Goal: Information Seeking & Learning: Find specific page/section

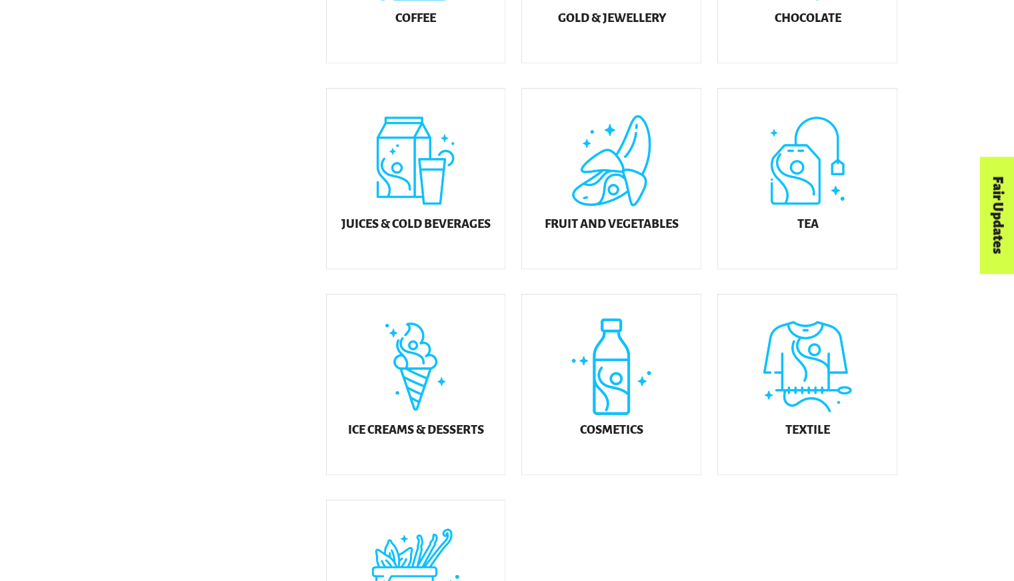
scroll to position [155, 0]
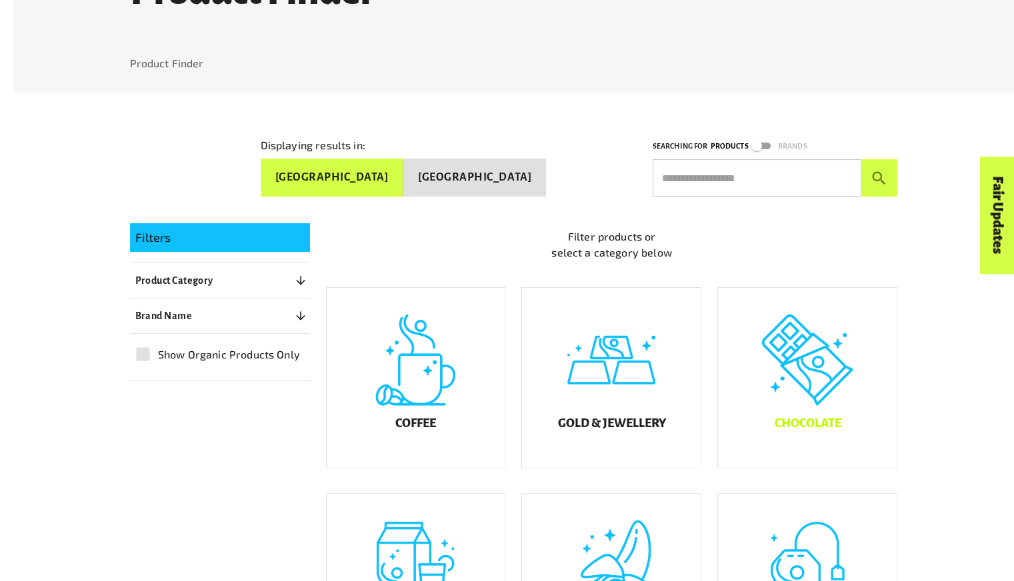
click at [805, 428] on div "Chocolate" at bounding box center [807, 378] width 179 height 180
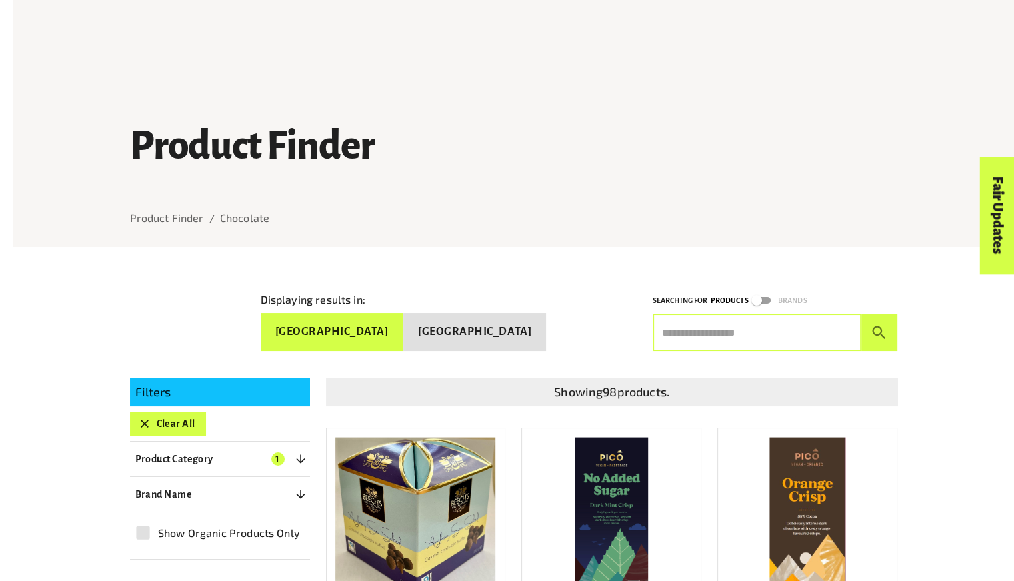
click at [739, 334] on input "text" at bounding box center [757, 332] width 209 height 37
click at [861, 314] on button "submit" at bounding box center [879, 332] width 37 height 37
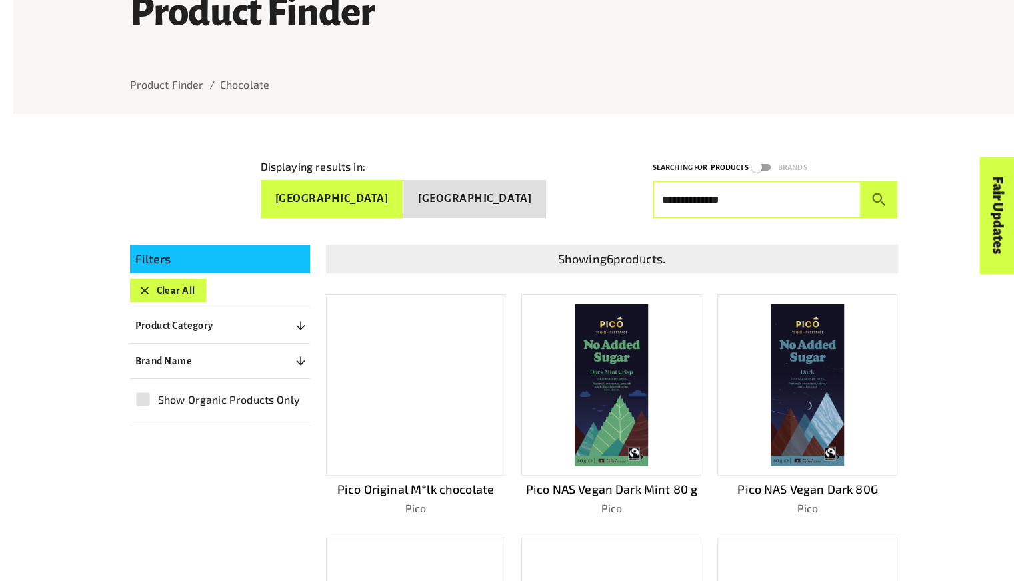
scroll to position [173, 0]
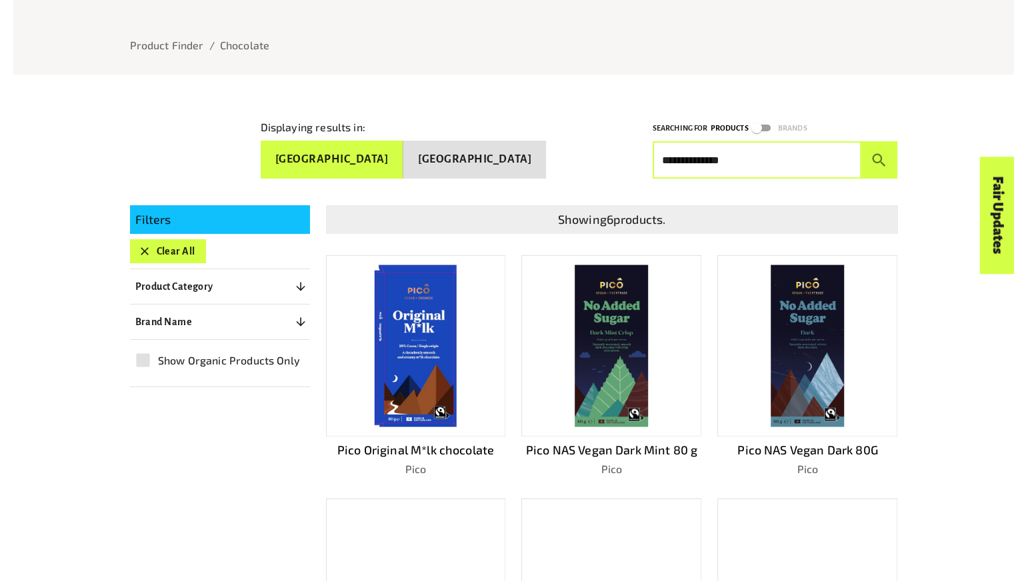
click at [937, 334] on div "**********" at bounding box center [513, 308] width 1001 height 963
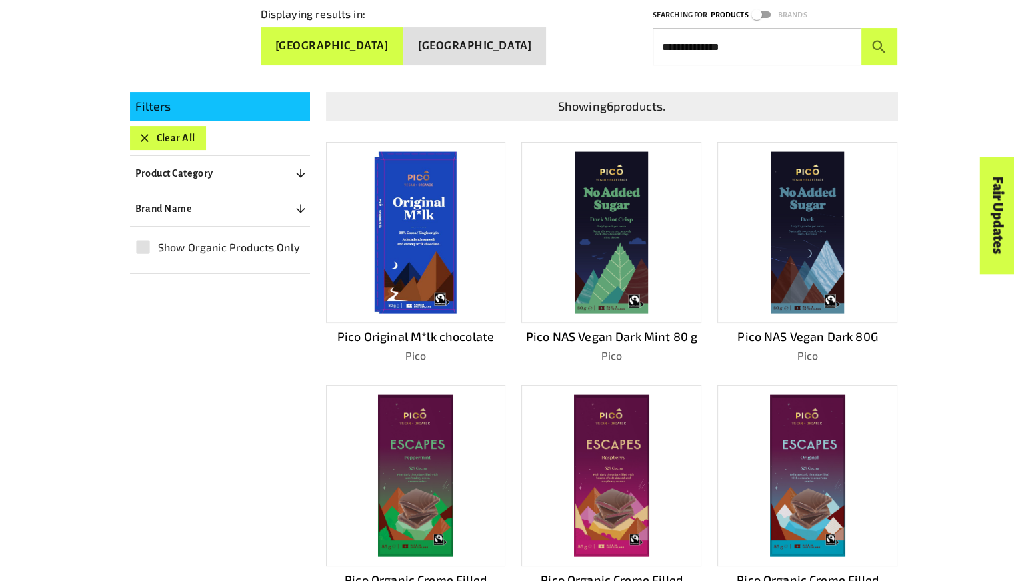
scroll to position [287, 0]
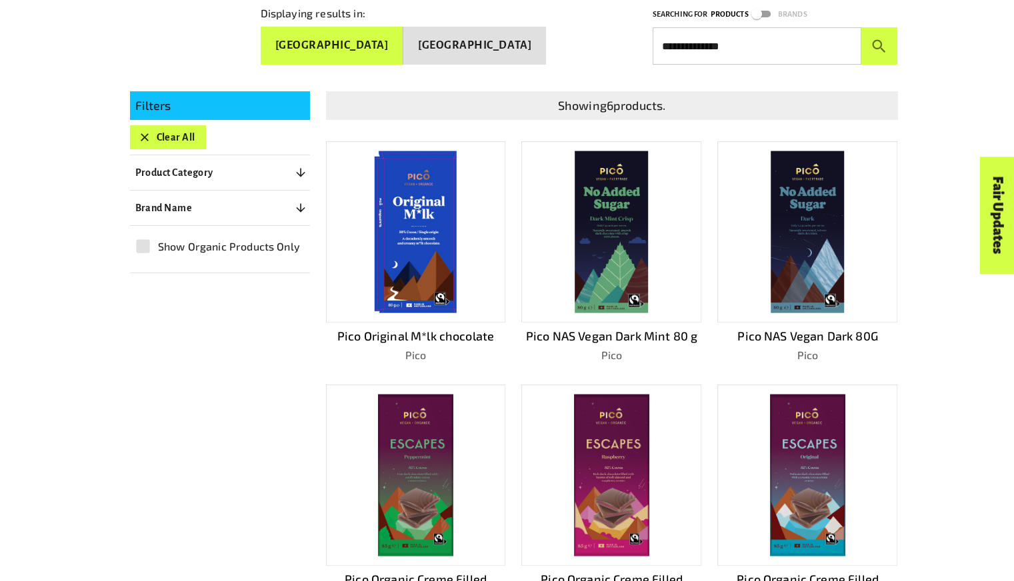
click at [728, 49] on div "Menu For business Media Centre Partners Log In What is Fairtrade How Fairtrade …" at bounding box center [507, 44] width 1014 height 89
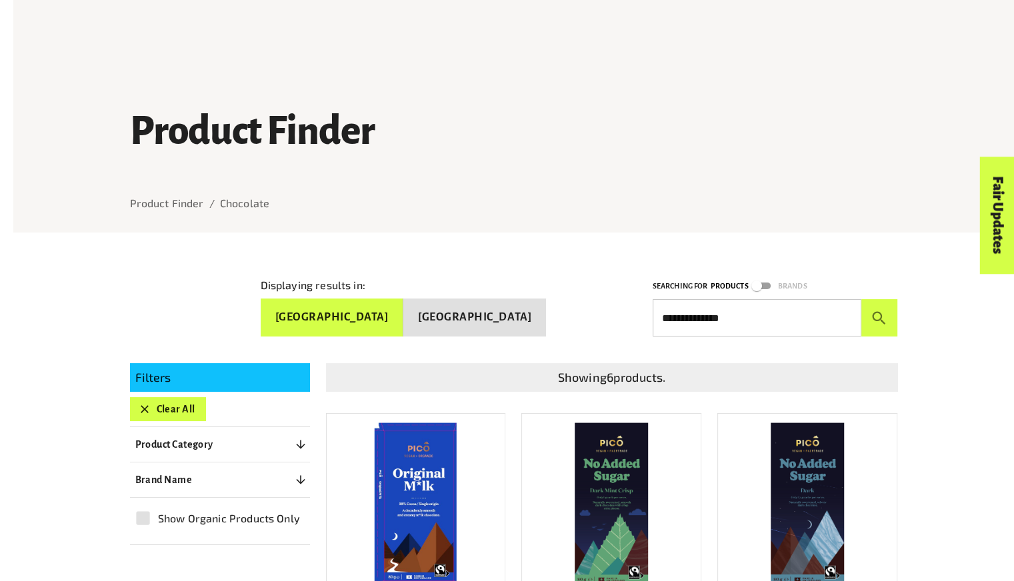
scroll to position [0, 0]
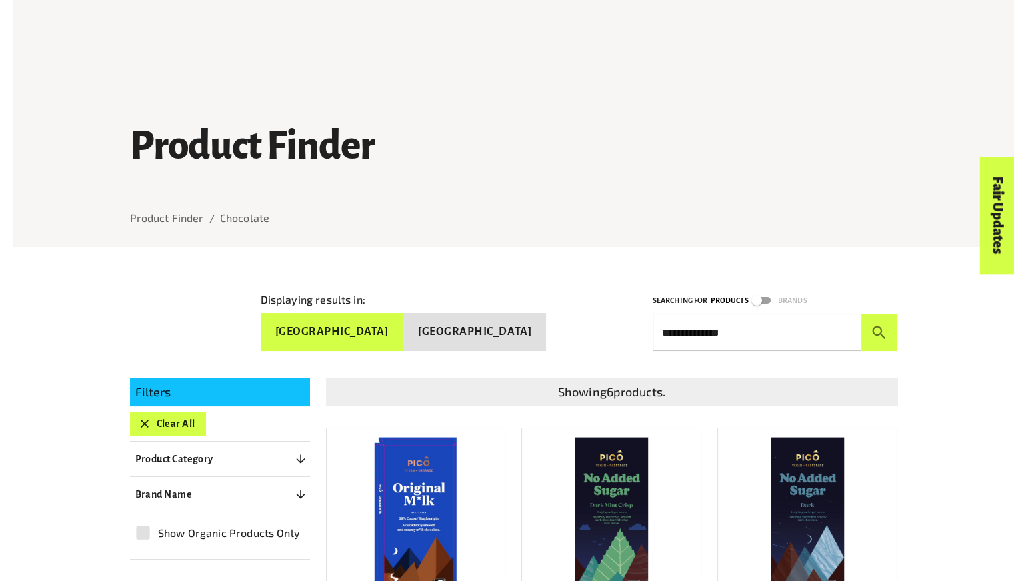
click at [715, 339] on input "**********" at bounding box center [757, 332] width 209 height 37
type input "****"
click at [861, 314] on button "submit" at bounding box center [879, 332] width 37 height 37
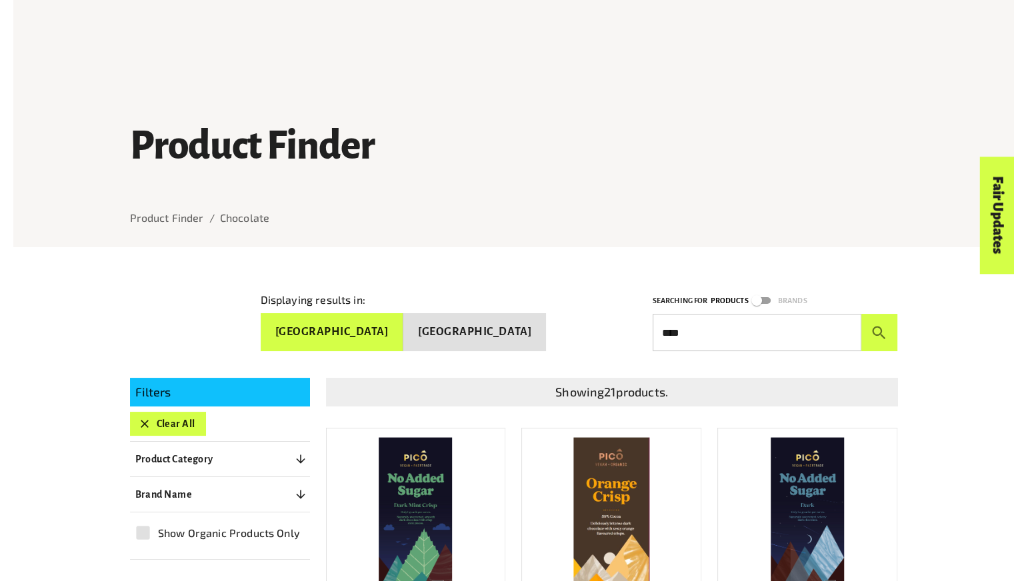
drag, startPoint x: 949, startPoint y: 414, endPoint x: 961, endPoint y: 453, distance: 40.7
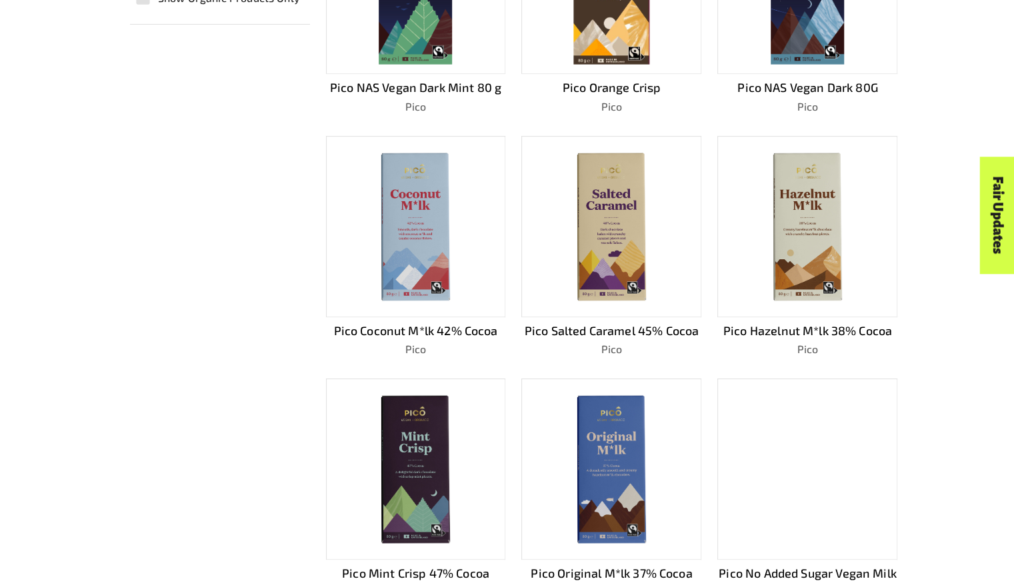
scroll to position [924, 0]
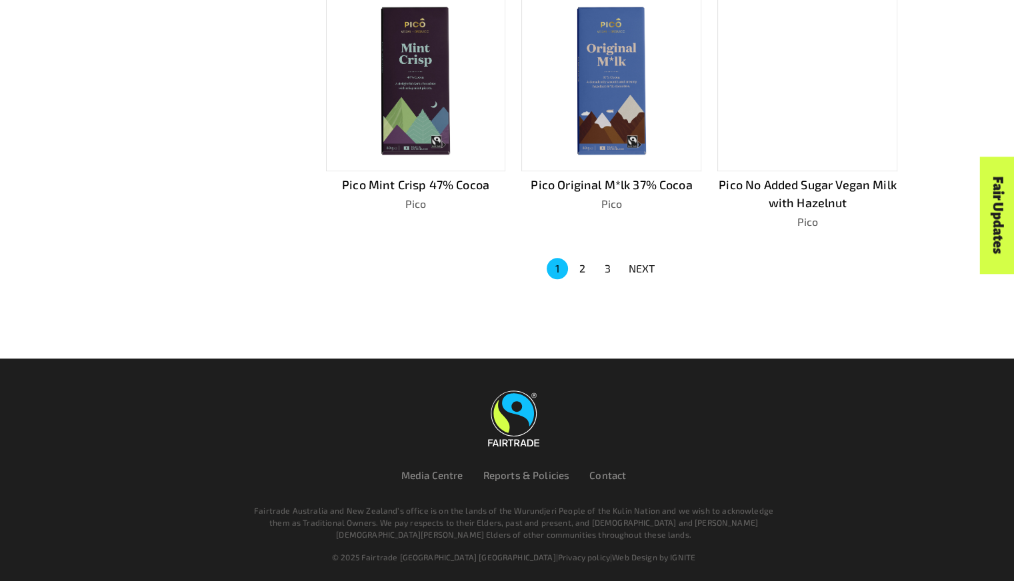
click at [587, 265] on button "2" at bounding box center [582, 268] width 21 height 21
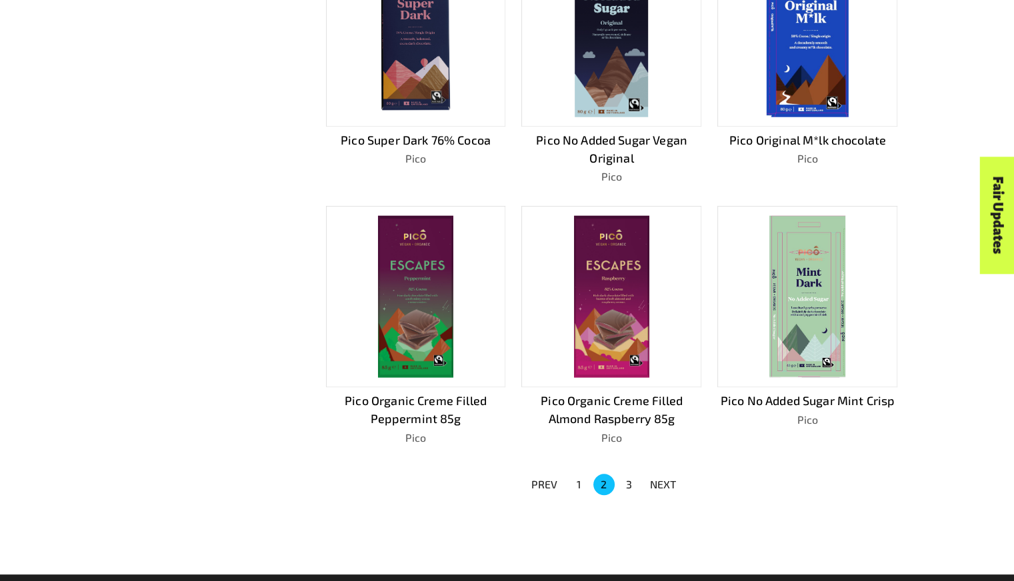
scroll to position [960, 0]
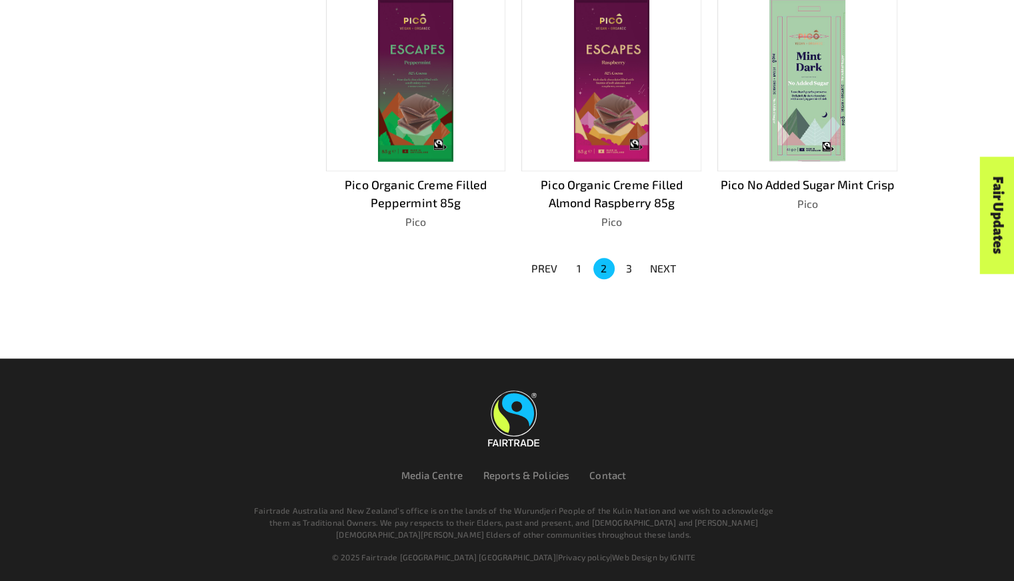
click at [627, 264] on button "3" at bounding box center [629, 268] width 21 height 21
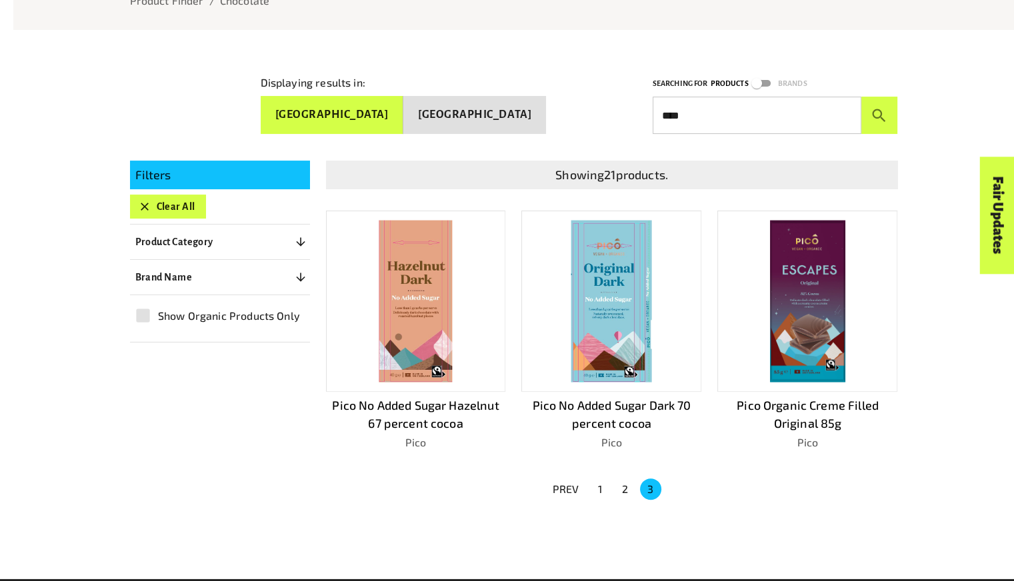
scroll to position [427, 0]
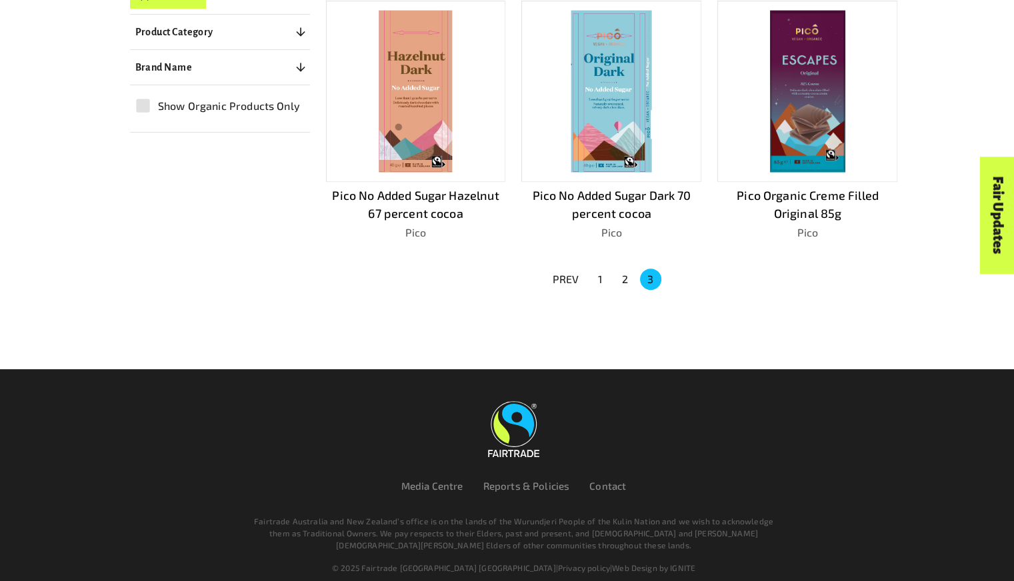
click at [622, 279] on button "2" at bounding box center [625, 279] width 21 height 21
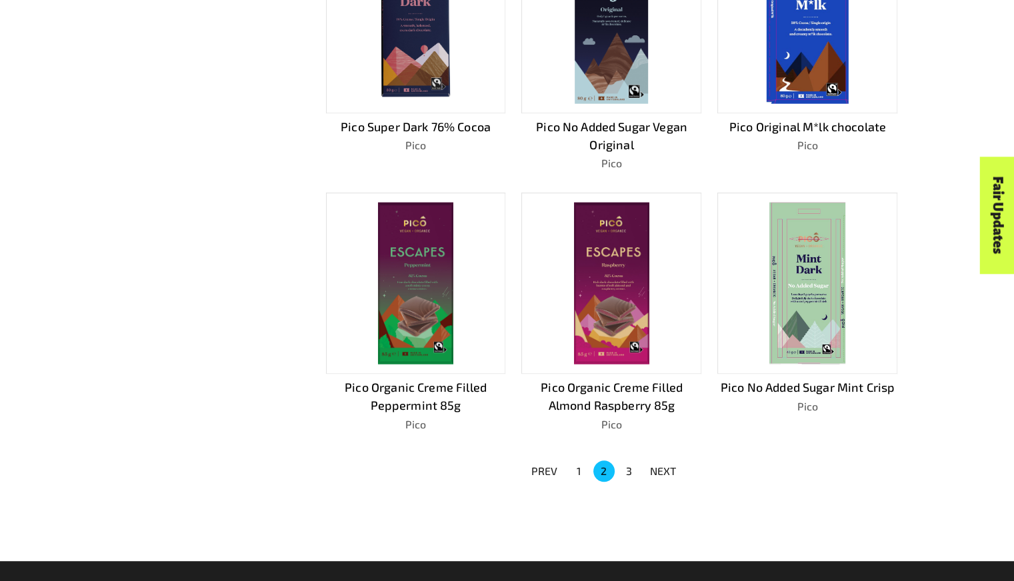
scroll to position [759, 0]
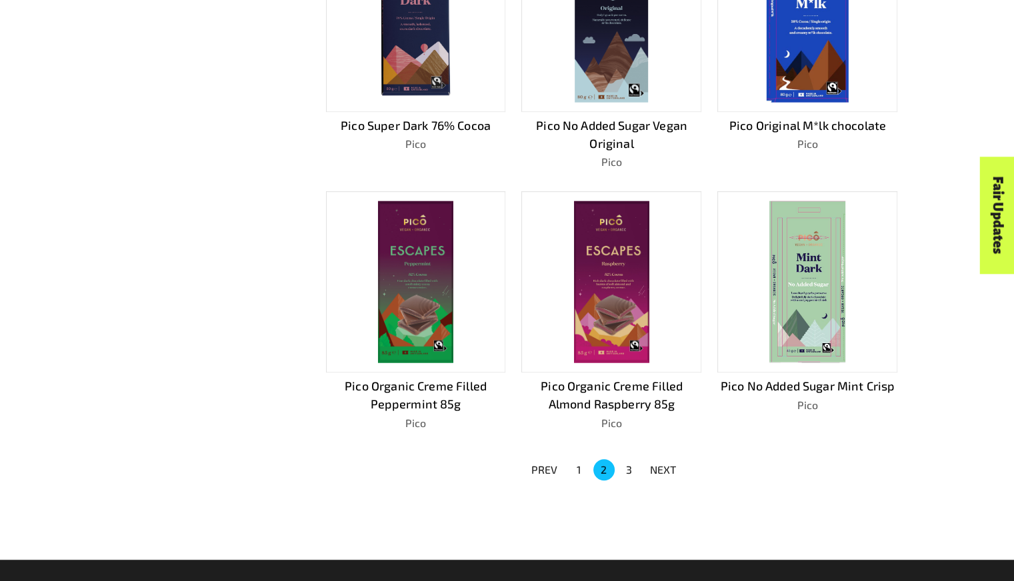
click at [421, 297] on img at bounding box center [415, 282] width 75 height 162
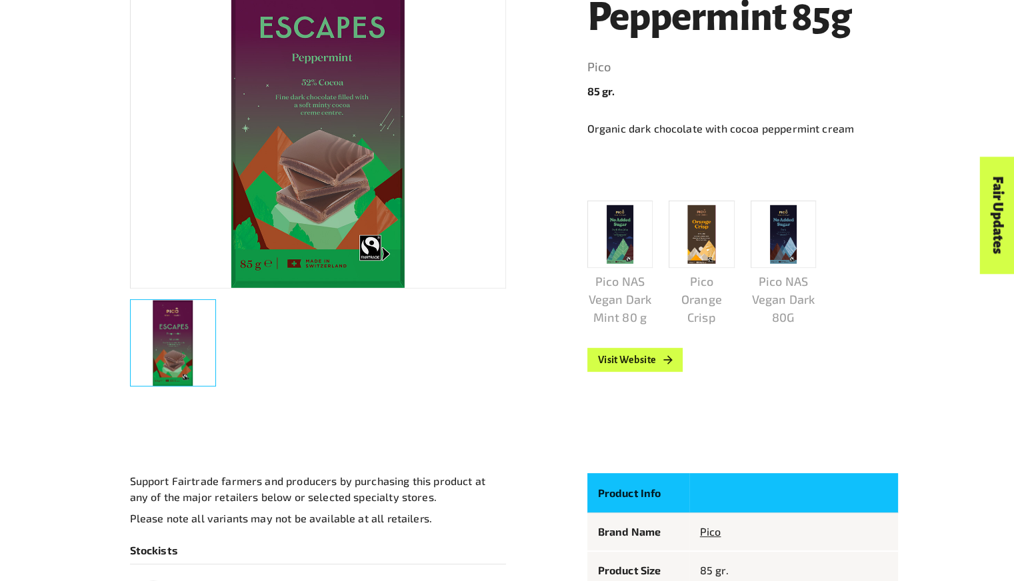
scroll to position [391, 0]
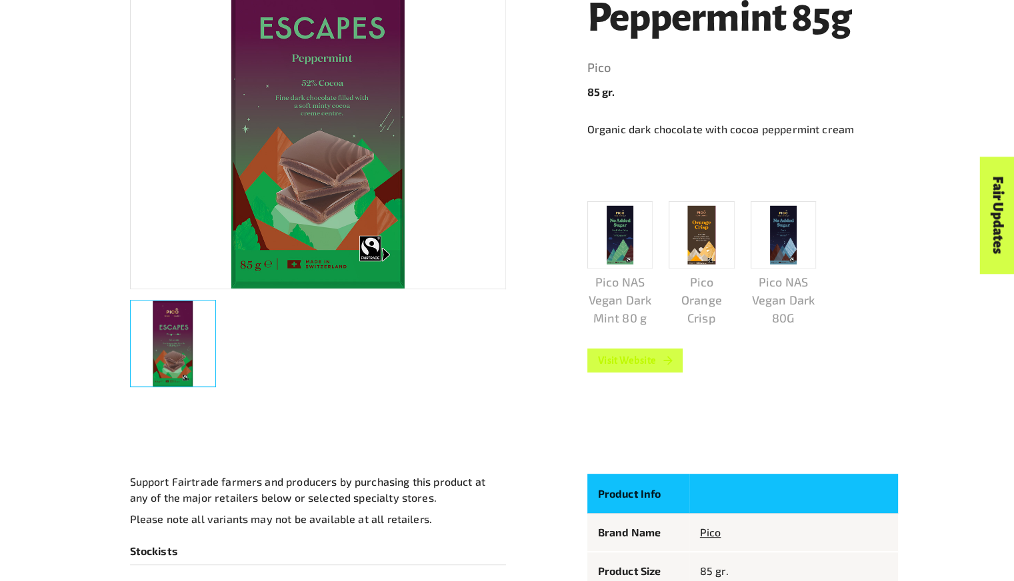
click at [633, 371] on link "Visit Website" at bounding box center [635, 361] width 96 height 24
